Goal: Task Accomplishment & Management: Complete application form

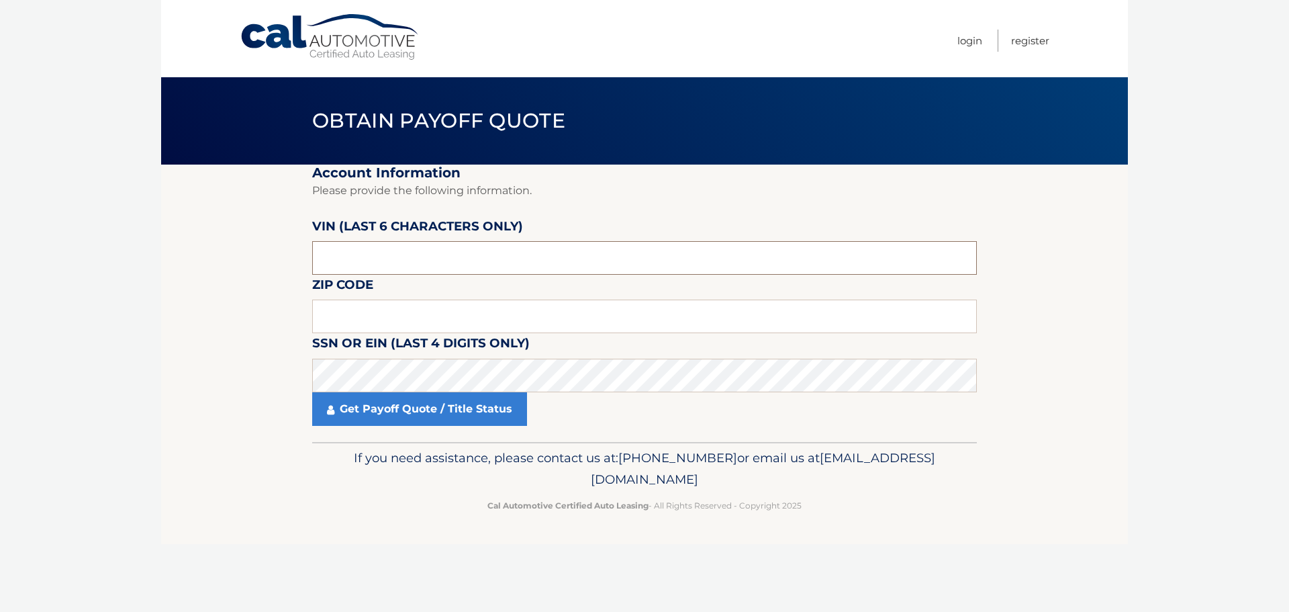
click at [369, 255] on input "text" at bounding box center [644, 258] width 665 height 34
type input "8*****"
type input "594938"
type input "19382"
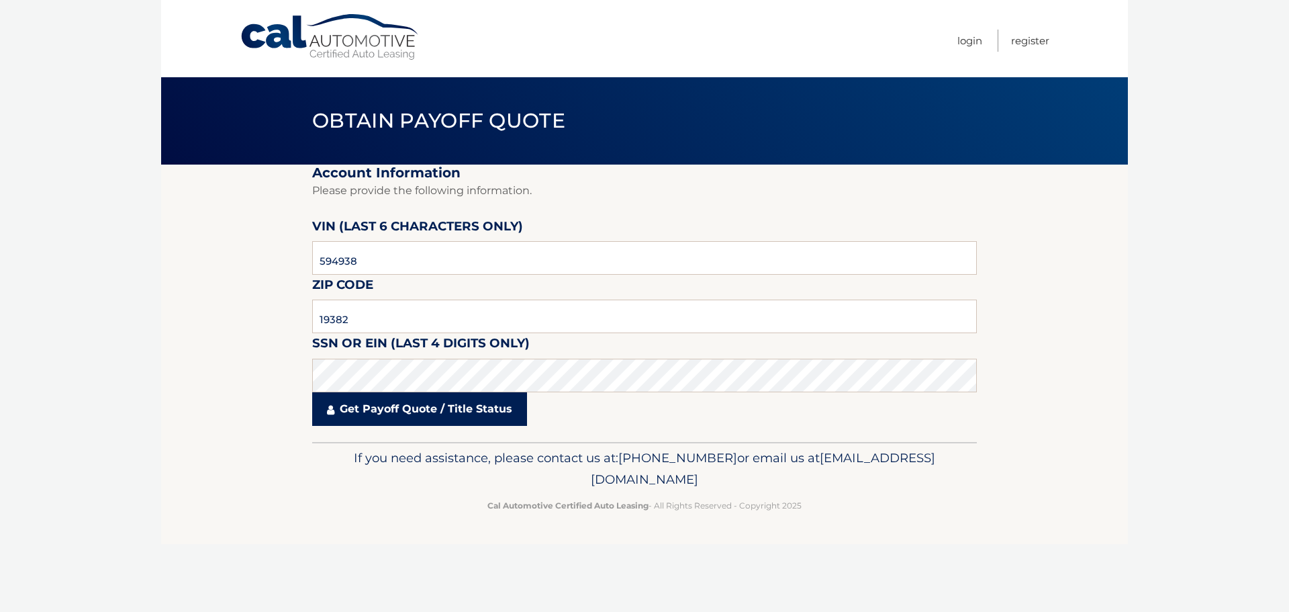
click at [412, 393] on link "Get Payoff Quote / Title Status" at bounding box center [419, 409] width 215 height 34
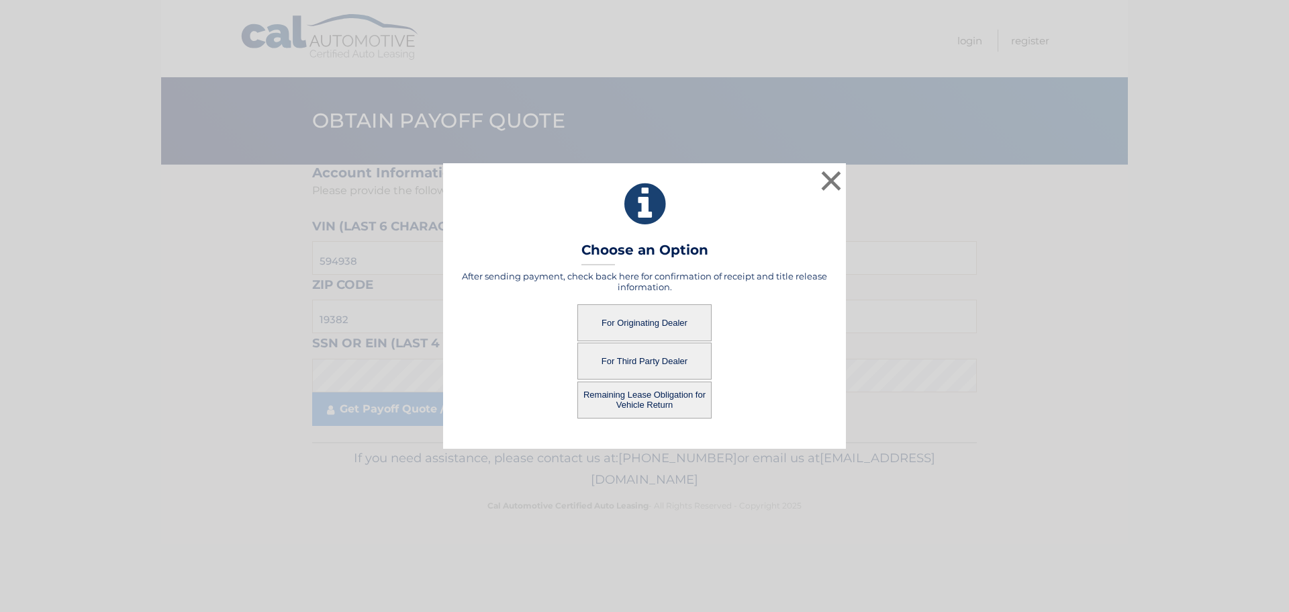
click at [610, 320] on button "For Originating Dealer" at bounding box center [644, 322] width 134 height 37
click at [630, 320] on button "For Originating Dealer" at bounding box center [644, 322] width 134 height 37
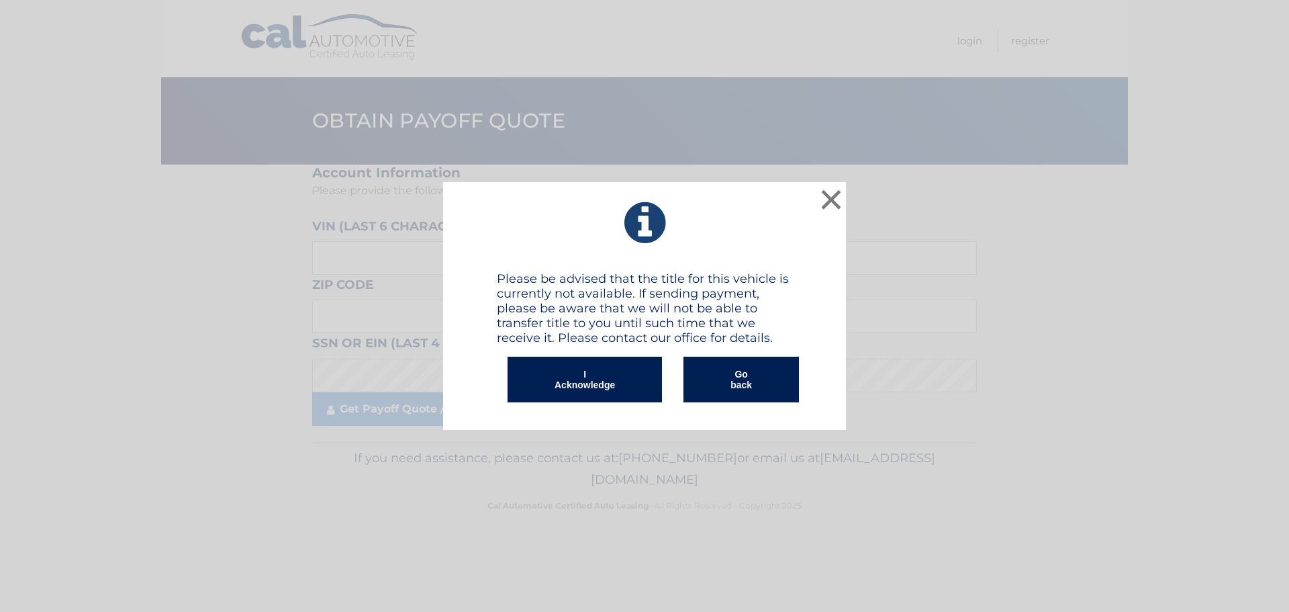
click at [571, 385] on button "I Acknowledge" at bounding box center [585, 380] width 154 height 46
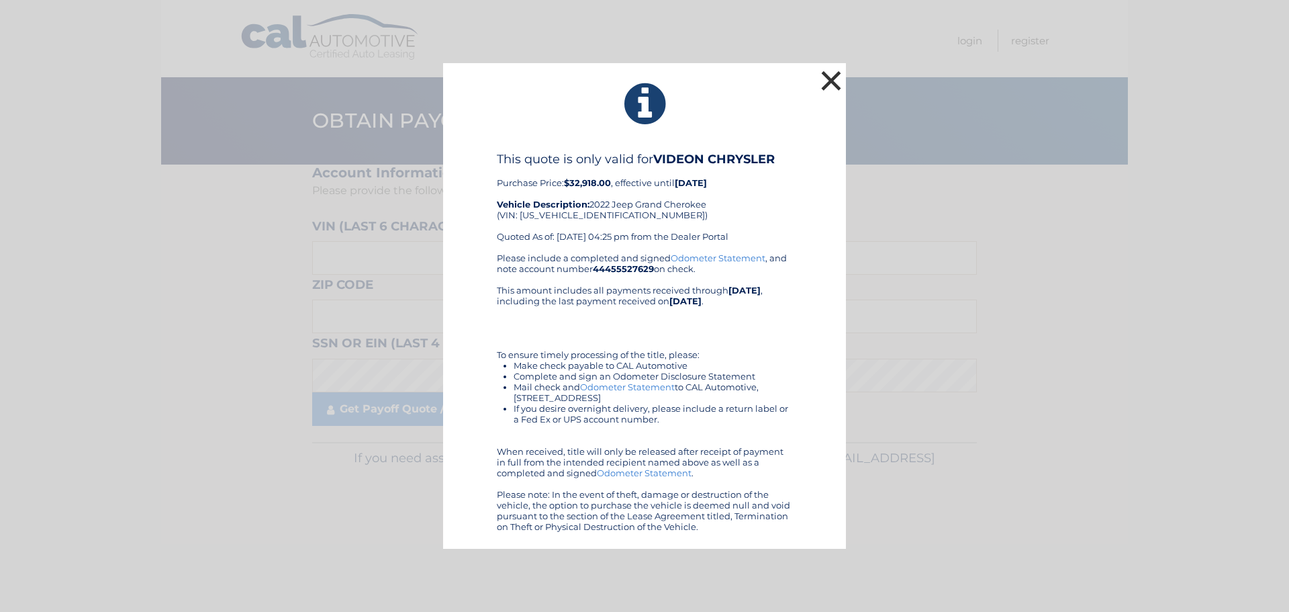
click at [833, 82] on button "×" at bounding box center [831, 80] width 27 height 27
